Goal: Task Accomplishment & Management: Manage account settings

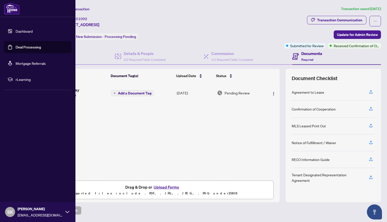
click at [16, 49] on link "Deal Processing" at bounding box center [28, 47] width 25 height 5
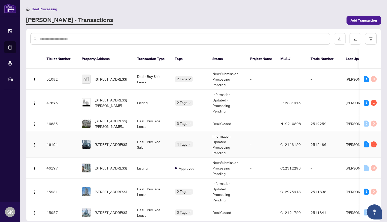
click at [224, 144] on td "Information Updated - Processing Pending" at bounding box center [227, 144] width 38 height 26
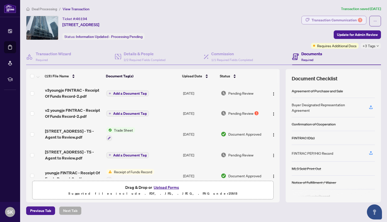
click at [321, 21] on div "Transaction Communication 1" at bounding box center [336, 20] width 51 height 8
type textarea "**********"
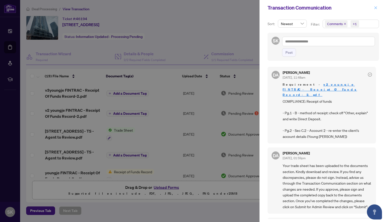
click at [374, 8] on icon "close" at bounding box center [376, 8] width 4 height 4
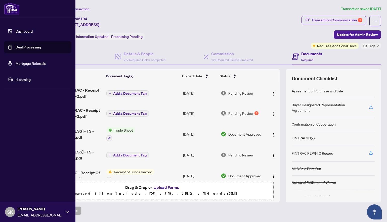
click at [28, 49] on link "Deal Processing" at bounding box center [28, 47] width 25 height 5
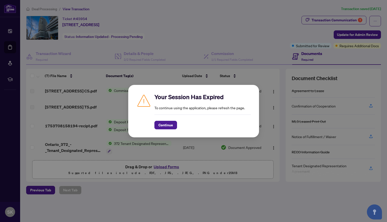
scroll to position [74, 0]
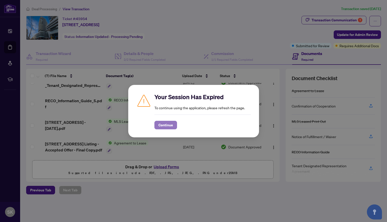
click at [172, 125] on span "Continue" at bounding box center [165, 125] width 15 height 8
